Goal: Task Accomplishment & Management: Use online tool/utility

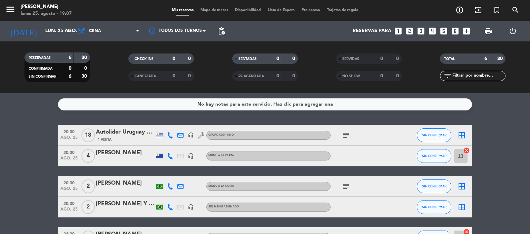
drag, startPoint x: 460, startPoint y: 136, endPoint x: 459, endPoint y: 139, distance: 3.7
click at [460, 136] on icon "border_all" at bounding box center [462, 135] width 8 height 8
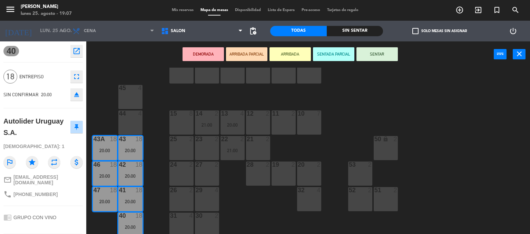
scroll to position [48, 0]
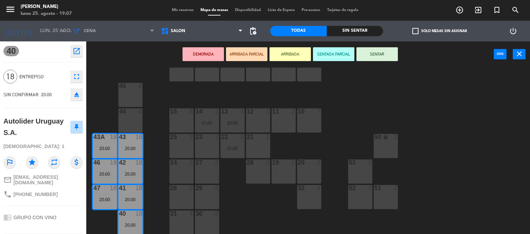
drag, startPoint x: 458, startPoint y: 115, endPoint x: 459, endPoint y: 120, distance: 4.8
click at [458, 116] on div "64 lock 2 63 lock 2 62 lock 2 61 lock 2 60 lock 2 65 4 45 4 10 7 15 8 13 4 20:0…" at bounding box center [310, 151] width 439 height 167
click at [178, 10] on span "Mis reservas" at bounding box center [182, 10] width 29 height 4
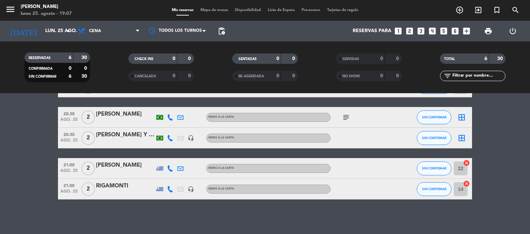
scroll to position [35, 0]
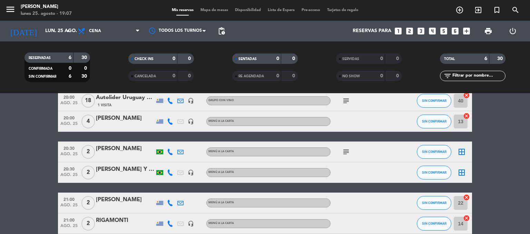
click at [346, 150] on icon "subject" at bounding box center [346, 152] width 8 height 8
click at [346, 149] on icon "subject" at bounding box center [346, 152] width 8 height 8
click at [463, 152] on icon "border_all" at bounding box center [462, 152] width 8 height 8
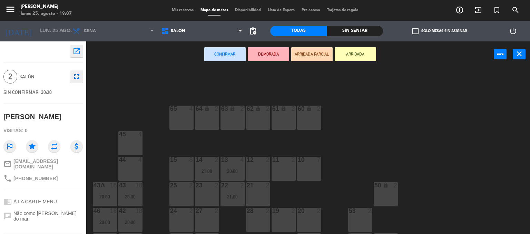
click at [257, 166] on div "12 2" at bounding box center [258, 169] width 24 height 24
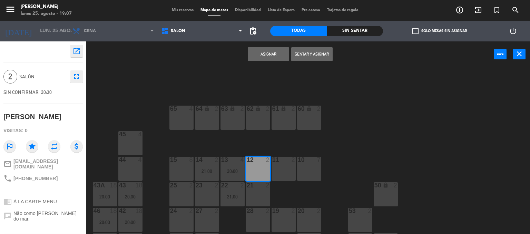
click at [264, 54] on button "Asignar" at bounding box center [268, 54] width 41 height 14
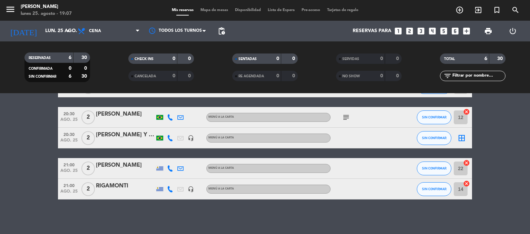
scroll to position [69, 0]
click at [461, 138] on icon "border_all" at bounding box center [462, 138] width 8 height 8
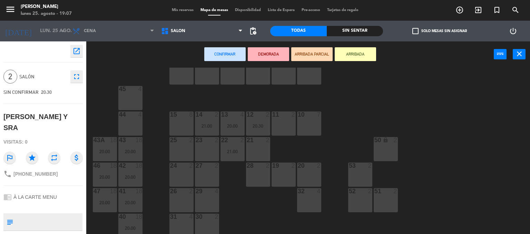
scroll to position [48, 0]
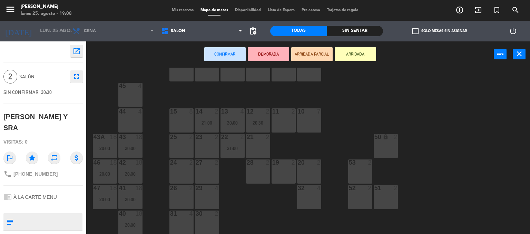
click at [187, 167] on div "24 2" at bounding box center [181, 171] width 24 height 24
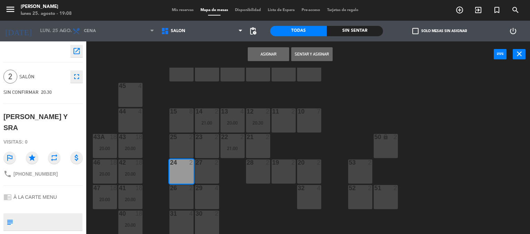
click at [263, 52] on button "Asignar" at bounding box center [268, 54] width 41 height 14
